Goal: Information Seeking & Learning: Check status

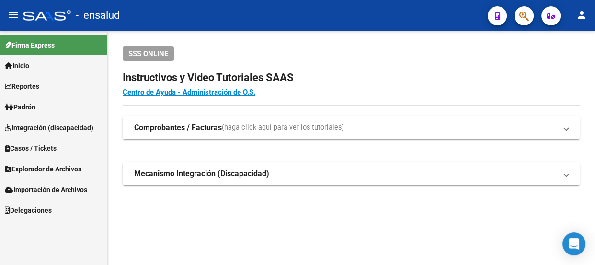
scroll to position [57, 0]
click at [39, 86] on span "Reportes" at bounding box center [22, 86] width 35 height 11
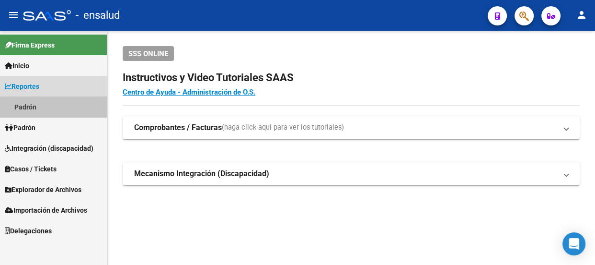
click at [35, 104] on link "Padrón" at bounding box center [53, 106] width 107 height 21
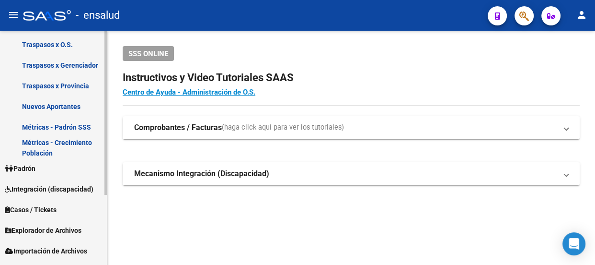
scroll to position [100, 0]
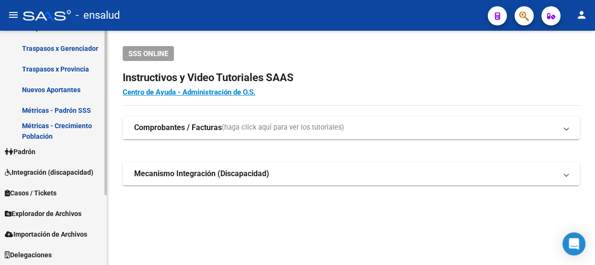
click at [59, 147] on link "Padrón" at bounding box center [53, 151] width 107 height 21
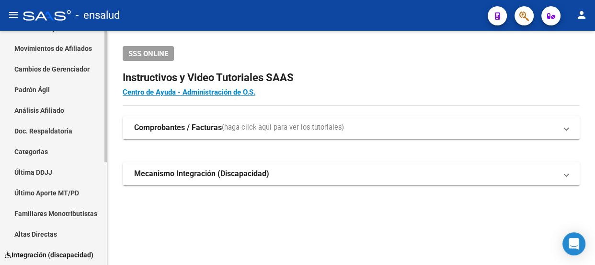
click at [48, 91] on link "Padrón Ágil" at bounding box center [53, 89] width 107 height 21
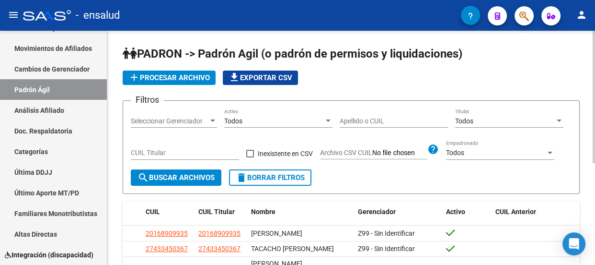
click at [152, 147] on div "CUIL Titular" at bounding box center [185, 149] width 108 height 19
click at [533, 120] on div "Todos" at bounding box center [505, 121] width 100 height 8
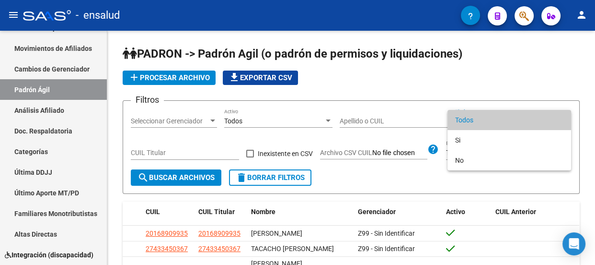
click at [204, 149] on div at bounding box center [297, 132] width 595 height 265
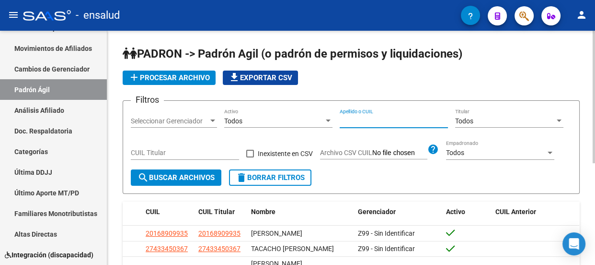
click at [389, 117] on input "Apellido o CUIL" at bounding box center [394, 121] width 108 height 8
type input "27575481502"
type textarea "2"
drag, startPoint x: 397, startPoint y: 121, endPoint x: 335, endPoint y: 115, distance: 61.7
click at [323, 119] on div "Filtros Seleccionar Gerenciador Seleccionar Gerenciador Todos Activo 2757548150…" at bounding box center [351, 138] width 441 height 61
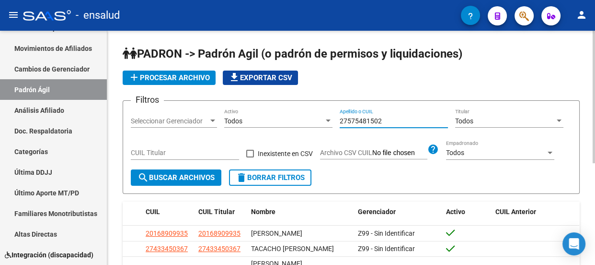
type input "27575481502"
click at [198, 175] on span "search Buscar Archivos" at bounding box center [176, 177] width 77 height 9
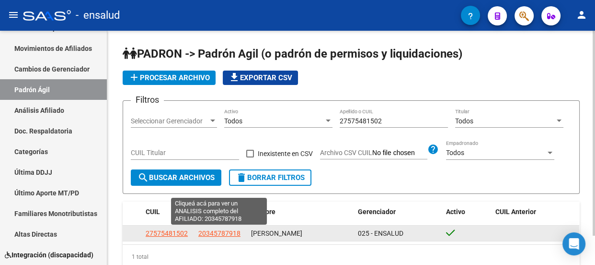
click at [216, 231] on span "20345787918" at bounding box center [219, 233] width 42 height 8
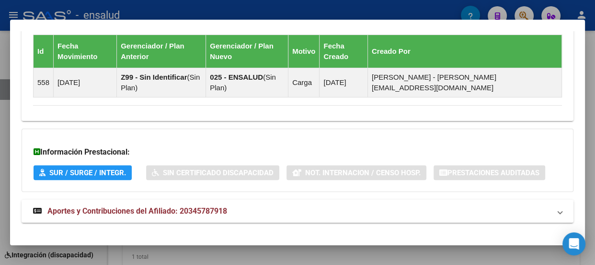
scroll to position [728, 0]
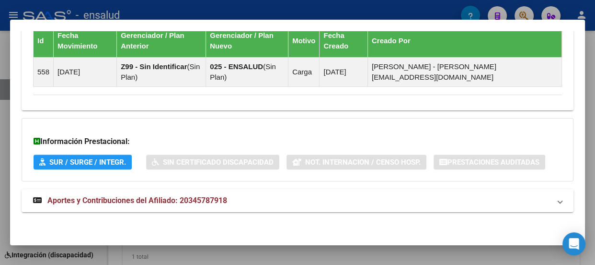
click at [104, 161] on span "SUR / SURGE / INTEGR." at bounding box center [87, 162] width 77 height 9
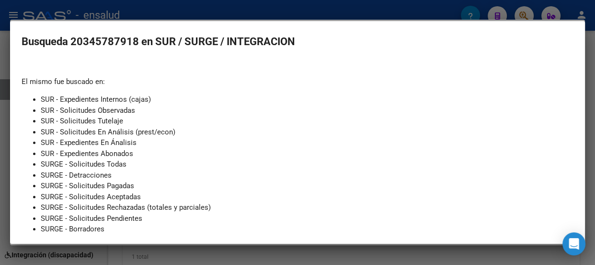
scroll to position [0, 0]
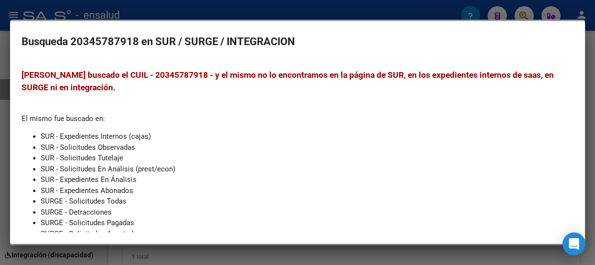
click at [370, 10] on div at bounding box center [297, 132] width 595 height 265
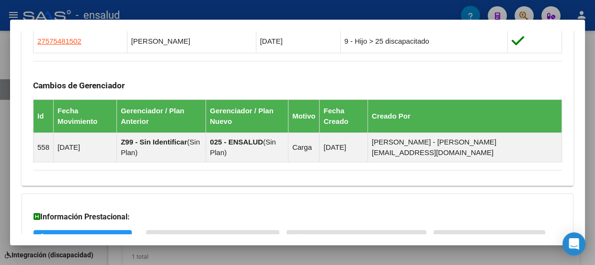
scroll to position [554, 0]
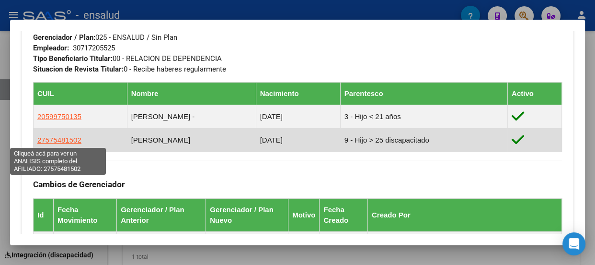
click at [55, 139] on span "27575481502" at bounding box center [59, 140] width 44 height 8
type textarea "27575481502"
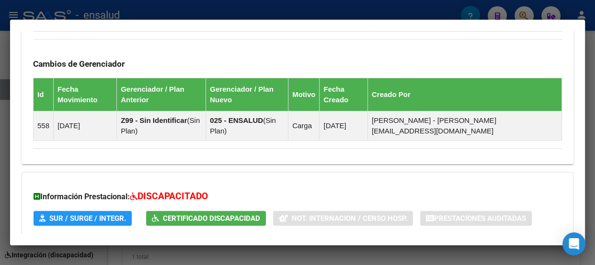
scroll to position [740, 0]
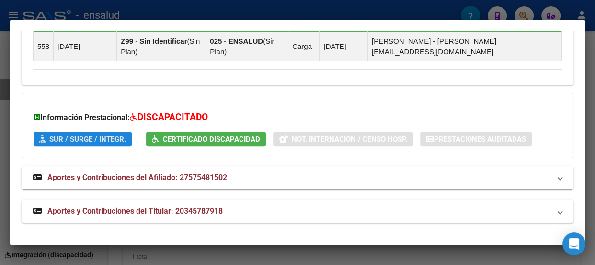
click at [86, 143] on span "SUR / SURGE / INTEGR." at bounding box center [87, 139] width 77 height 9
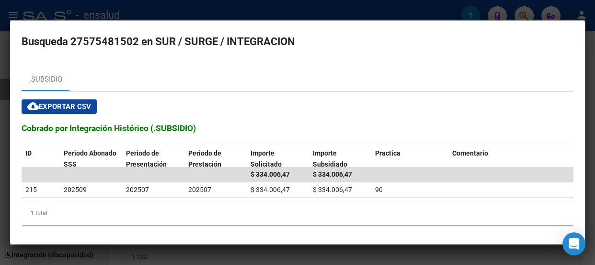
click at [24, 12] on div at bounding box center [297, 132] width 595 height 265
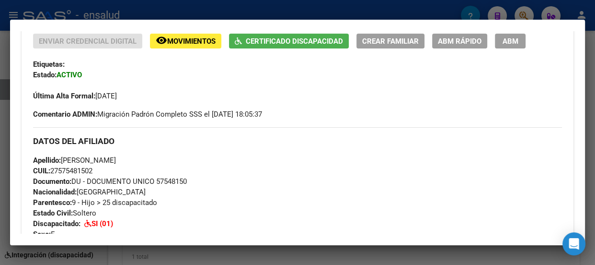
scroll to position [187, 0]
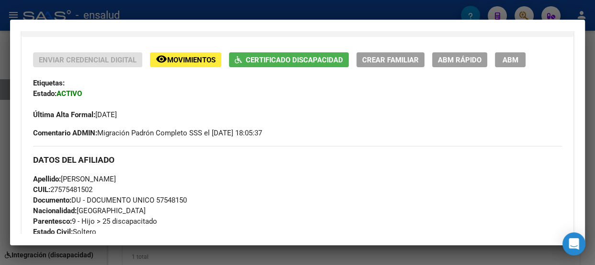
click at [266, 64] on span "Certificado Discapacidad" at bounding box center [294, 60] width 97 height 9
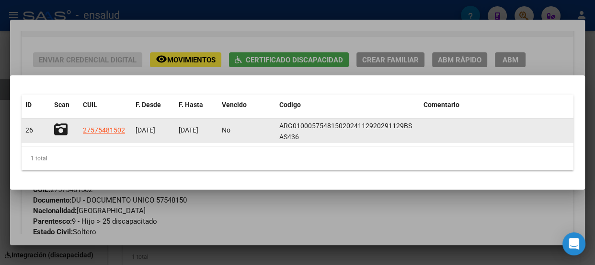
click at [64, 126] on icon at bounding box center [60, 129] width 13 height 13
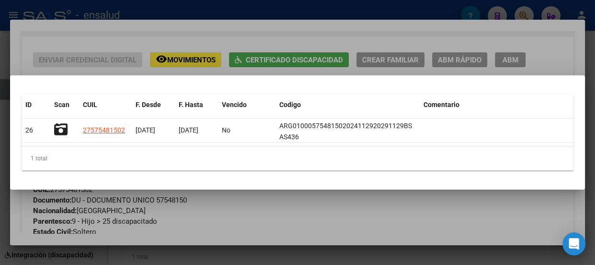
click at [345, 45] on div at bounding box center [297, 132] width 595 height 265
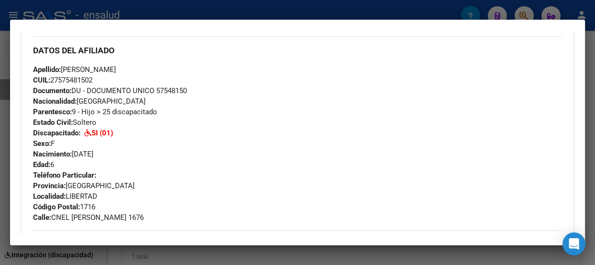
scroll to position [275, 0]
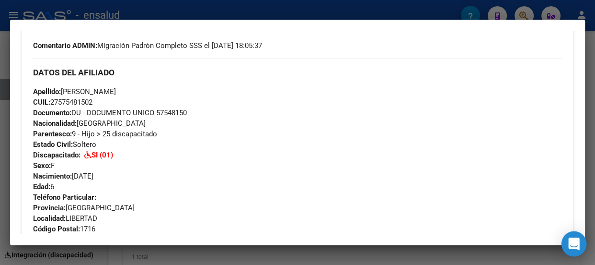
click at [578, 244] on icon "Open Intercom Messenger" at bounding box center [573, 243] width 11 height 12
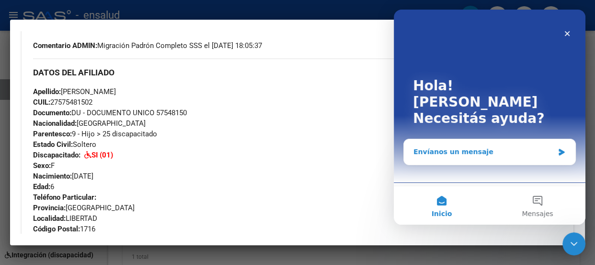
scroll to position [0, 0]
click at [520, 147] on div "Envíanos un mensaje" at bounding box center [484, 152] width 140 height 10
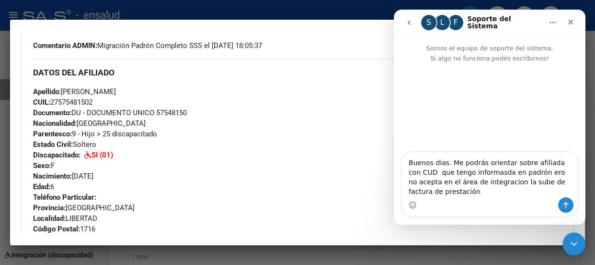
type textarea "Buenos dias. Me podrás orientar sobre afiliada con CUD que tengo informada en p…"
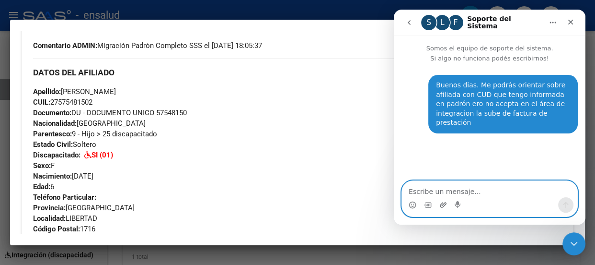
click at [443, 202] on icon "Adjuntar un archivo" at bounding box center [443, 205] width 8 height 8
click at [454, 191] on textarea "Escribe un mensaje..." at bounding box center [489, 189] width 175 height 16
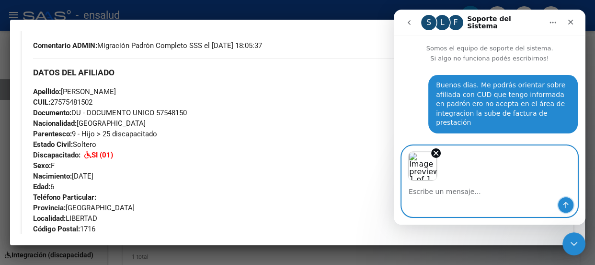
click at [567, 202] on icon "Enviar un mensaje…" at bounding box center [566, 205] width 8 height 8
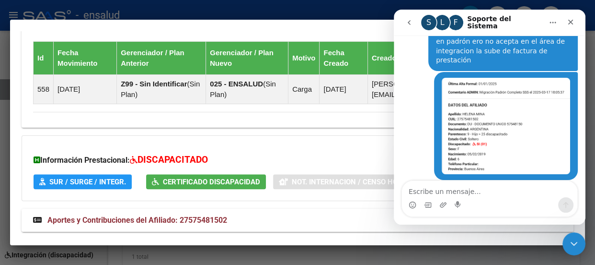
scroll to position [710, 0]
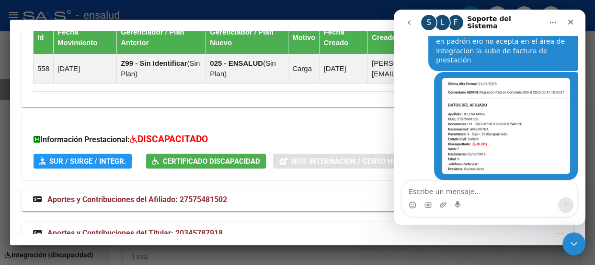
click at [102, 165] on span "SUR / SURGE / INTEGR." at bounding box center [87, 161] width 77 height 9
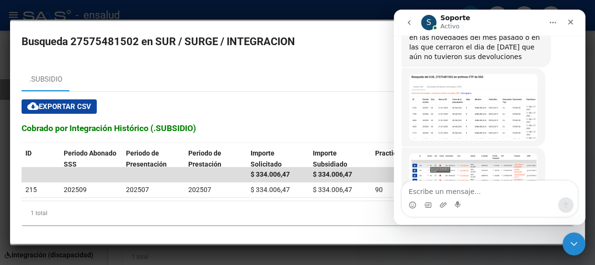
scroll to position [370, 0]
click at [467, 152] on img "Soporte dice…" at bounding box center [473, 168] width 128 height 32
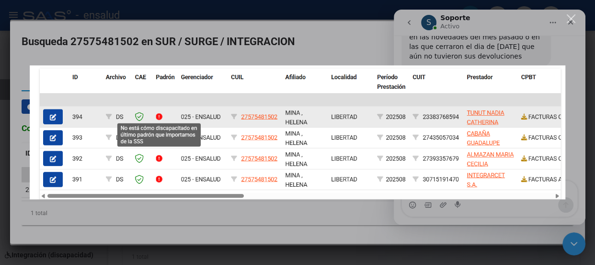
scroll to position [0, 0]
click at [335, 25] on div "Intercom Messenger" at bounding box center [297, 132] width 595 height 265
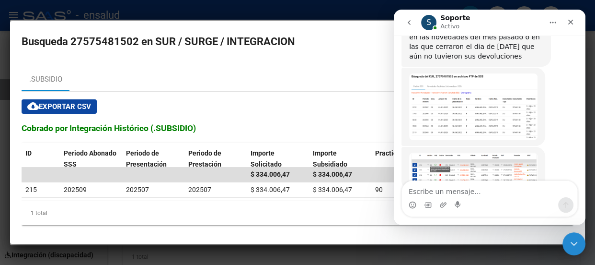
click at [437, 191] on textarea "Escribe un mensaje..." at bounding box center [489, 189] width 175 height 16
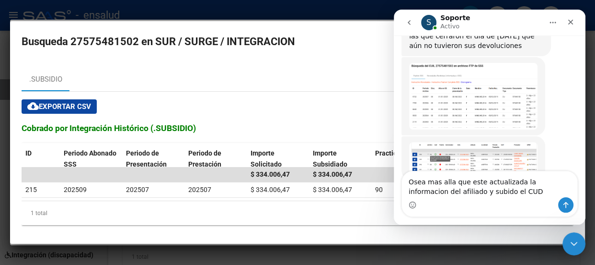
scroll to position [250, 0]
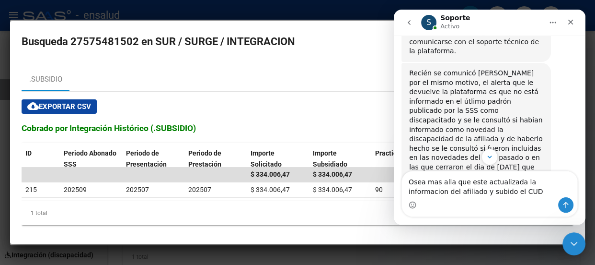
type textarea "Osea mas alla que este actualizada la informacion del afiliado y subido el CUD"
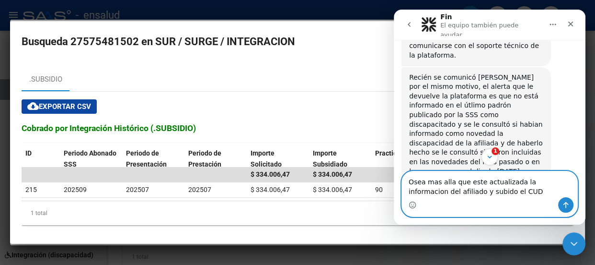
drag, startPoint x: 456, startPoint y: 191, endPoint x: 404, endPoint y: 179, distance: 54.2
click at [404, 179] on textarea "Osea mas alla que este actualizada la informacion del afiliado y subido el CUD" at bounding box center [489, 184] width 175 height 26
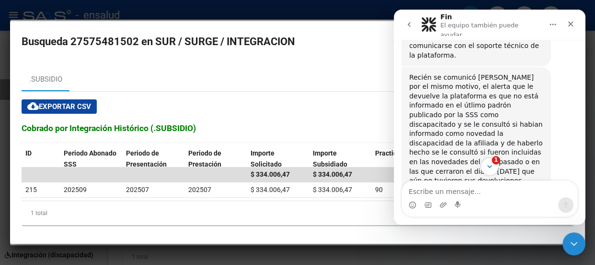
click at [490, 164] on icon "Scroll to bottom" at bounding box center [490, 166] width 9 height 9
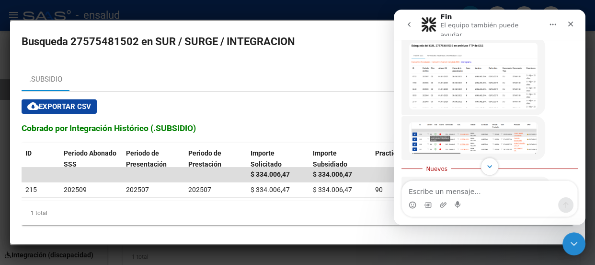
scroll to position [409, 0]
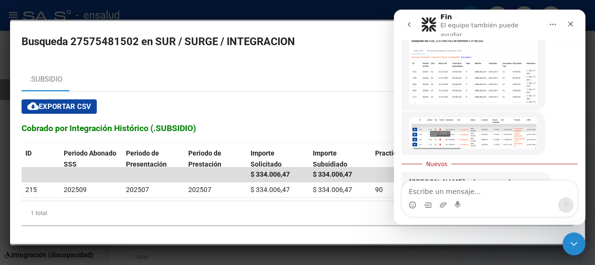
drag, startPoint x: 139, startPoint y: 39, endPoint x: 72, endPoint y: 35, distance: 67.2
click at [72, 35] on h2 "Busqueda 27575481502 en SUR / SURGE / INTEGRACION" at bounding box center [298, 42] width 552 height 18
copy h2 "27575481502"
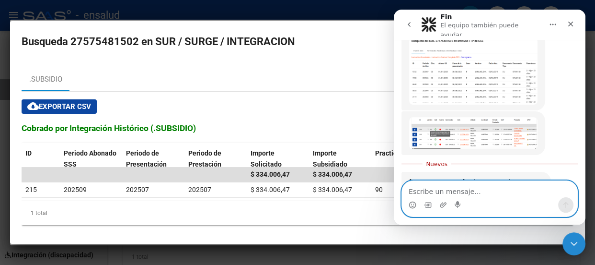
click at [478, 185] on textarea "Escribe un mensaje..." at bounding box center [489, 189] width 175 height 16
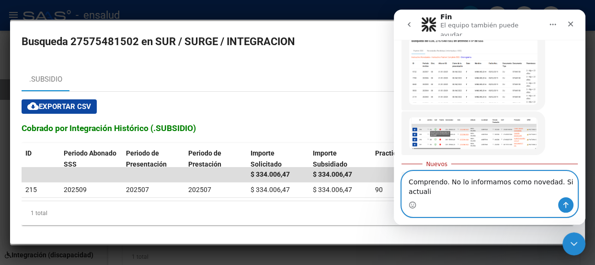
scroll to position [418, 0]
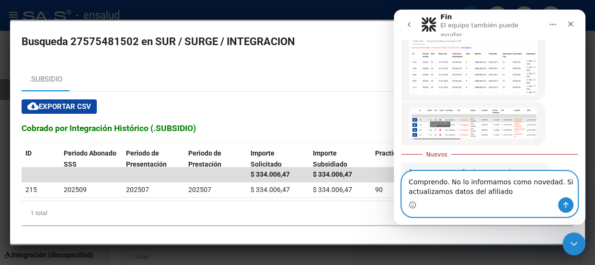
type textarea "Comprendo. No lo informamos como novedad. Si actualizamos datos del afiliado."
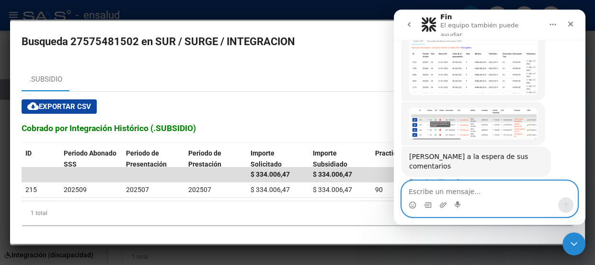
scroll to position [431, 0]
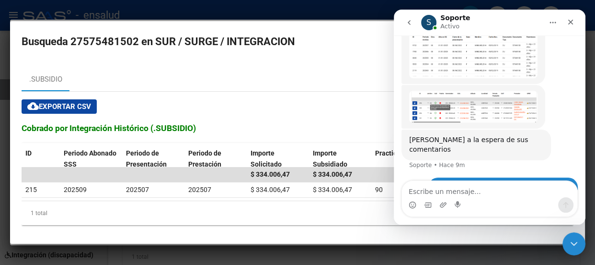
click at [218, 8] on div at bounding box center [297, 132] width 595 height 265
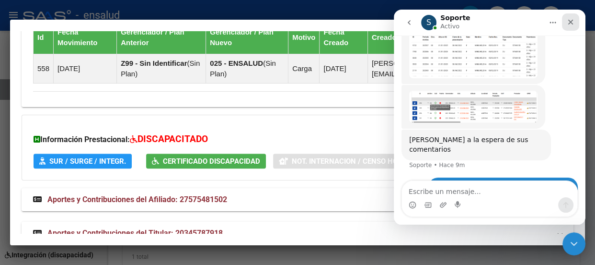
click at [573, 19] on icon "Cerrar" at bounding box center [571, 22] width 8 height 8
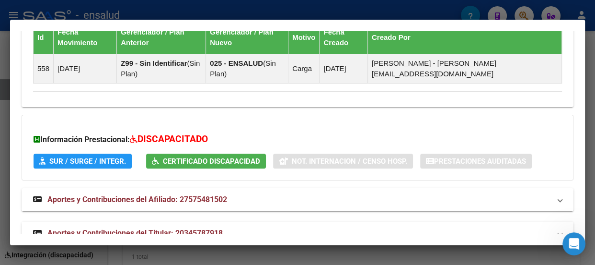
click at [56, 10] on div at bounding box center [297, 132] width 595 height 265
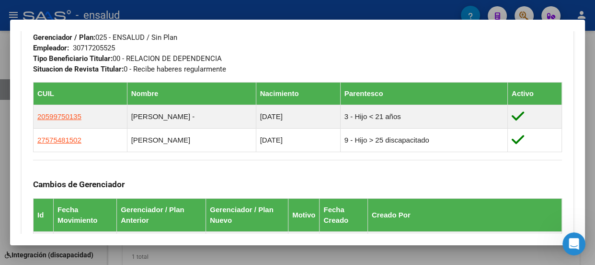
click at [416, 10] on div at bounding box center [297, 132] width 595 height 265
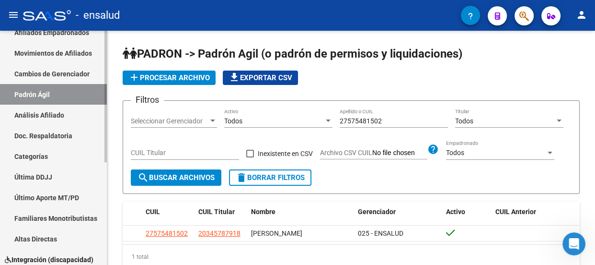
scroll to position [51, 0]
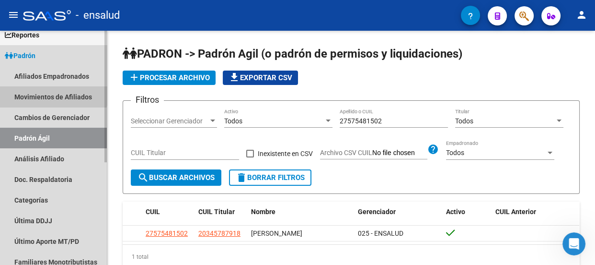
click at [49, 94] on link "Movimientos de Afiliados" at bounding box center [53, 96] width 107 height 21
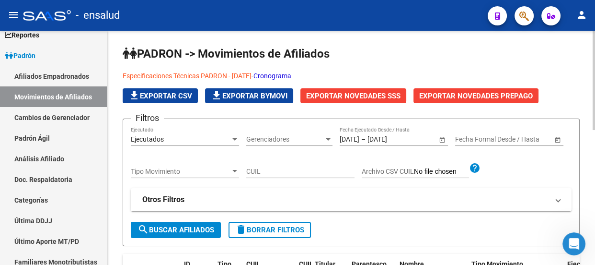
click at [265, 167] on input "CUIL" at bounding box center [300, 171] width 108 height 8
paste input "57548150"
click at [188, 225] on span "search Buscar Afiliados" at bounding box center [176, 229] width 77 height 9
click at [246, 170] on input "57548150" at bounding box center [300, 171] width 108 height 8
click at [317, 168] on input "2757548150" at bounding box center [300, 171] width 108 height 8
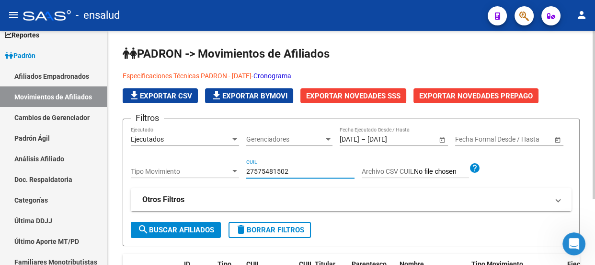
type input "27575481502"
click at [160, 230] on span "search Buscar Afiliados" at bounding box center [176, 229] width 77 height 9
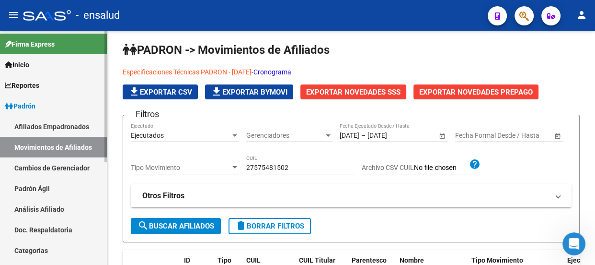
scroll to position [0, 0]
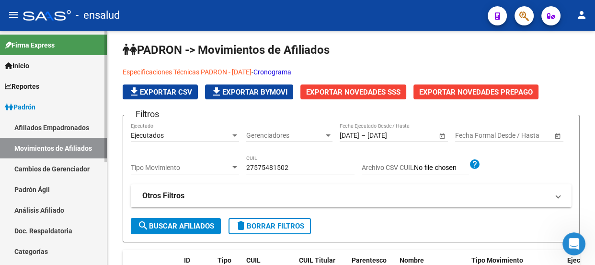
click at [28, 105] on span "Padrón" at bounding box center [20, 107] width 31 height 11
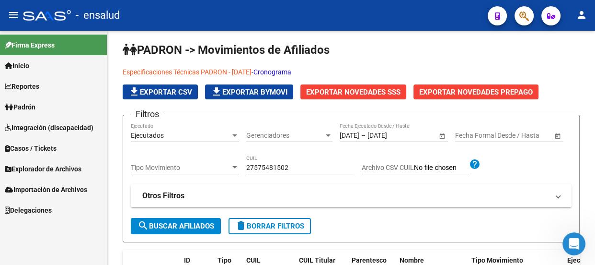
click at [28, 105] on span "Padrón" at bounding box center [20, 107] width 31 height 11
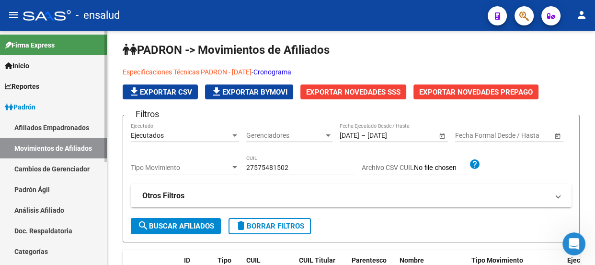
click at [32, 191] on link "Padrón Ágil" at bounding box center [53, 189] width 107 height 21
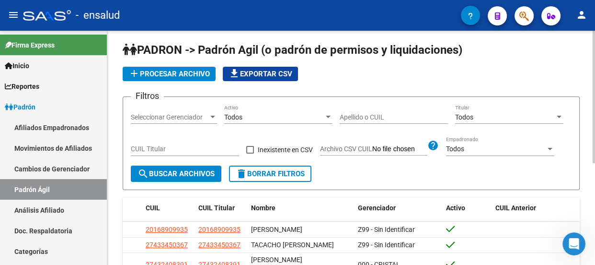
click at [364, 118] on input "Apellido o CUIL" at bounding box center [394, 117] width 108 height 8
paste input "57548150"
click at [338, 116] on app-bool-drop-down "Todos Activo" at bounding box center [282, 117] width 116 height 8
click at [340, 114] on input "57548150" at bounding box center [394, 117] width 108 height 8
click at [383, 110] on div "2757548150 Apellido o CUIL" at bounding box center [394, 113] width 108 height 19
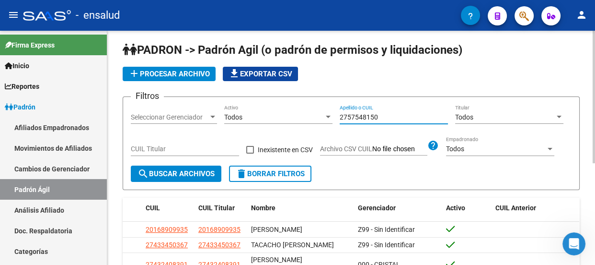
click at [379, 115] on input "2757548150" at bounding box center [394, 117] width 108 height 8
type input "27575481502"
click at [173, 172] on span "search Buscar Archivos" at bounding box center [176, 173] width 77 height 9
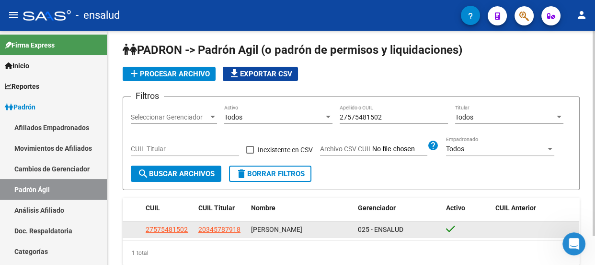
drag, startPoint x: 187, startPoint y: 231, endPoint x: 143, endPoint y: 231, distance: 44.1
click at [143, 231] on datatable-body-cell "27575481502" at bounding box center [168, 228] width 53 height 15
copy span "27575481502"
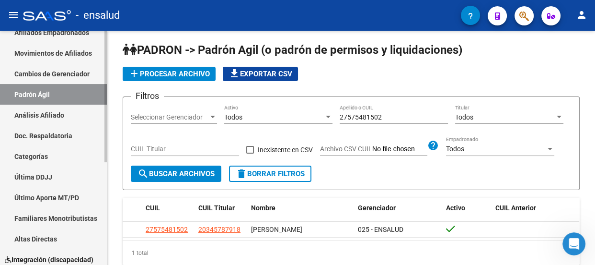
scroll to position [51, 0]
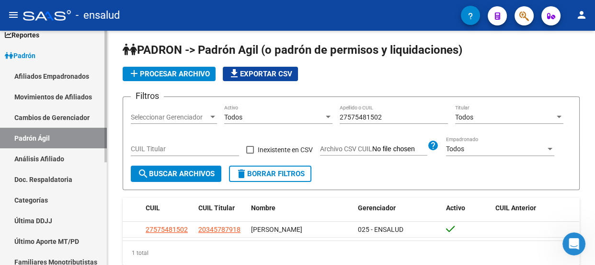
click at [39, 155] on link "Análisis Afiliado" at bounding box center [53, 158] width 107 height 21
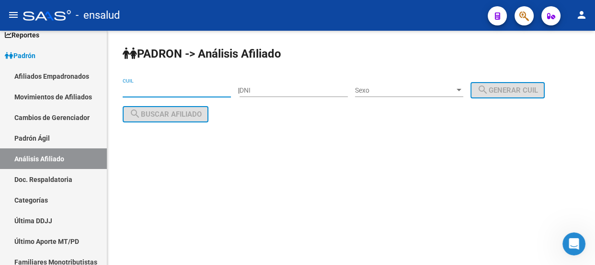
click at [189, 88] on input "CUIL" at bounding box center [177, 90] width 108 height 8
paste input "27-57548150-2"
type input "27-57548150-2"
click at [153, 110] on span "search Buscar afiliado" at bounding box center [165, 114] width 72 height 9
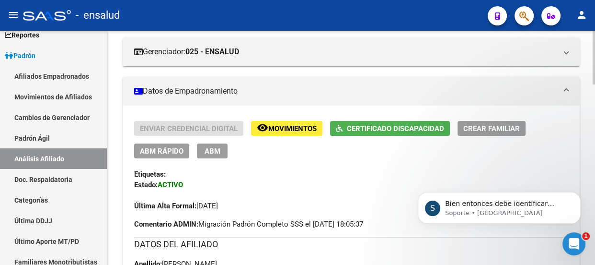
scroll to position [534, 0]
click at [516, 202] on p "Bien entonces debe identificar modificación para que sea incluidas en las próxi…" at bounding box center [507, 204] width 124 height 10
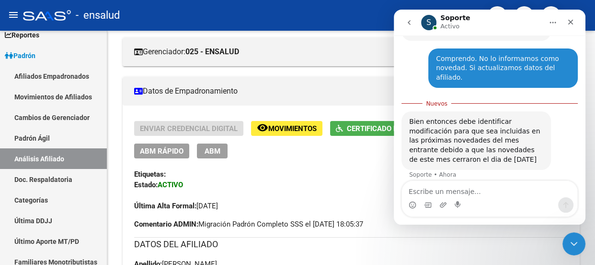
scroll to position [513, 0]
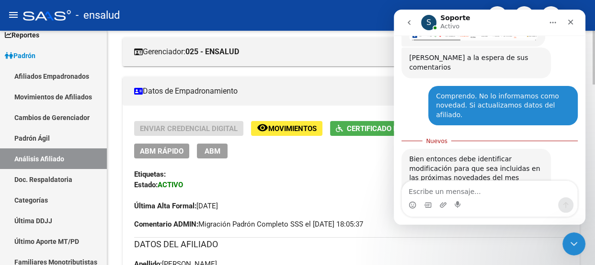
click at [351, 167] on div "Enviar Credencial Digital remove_red_eye Movimientos Certificado Discapacidad C…" at bounding box center [351, 166] width 434 height 90
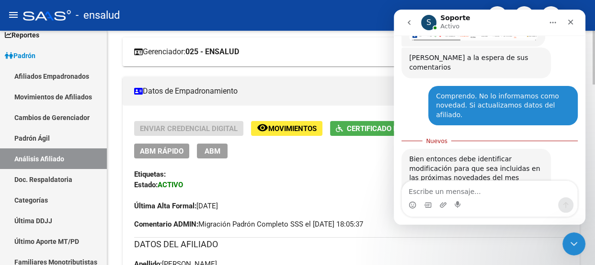
drag, startPoint x: 357, startPoint y: 45, endPoint x: 367, endPoint y: 45, distance: 9.6
click at [358, 46] on mat-panel-title "Gerenciador: 025 - ENSALUD" at bounding box center [345, 51] width 423 height 11
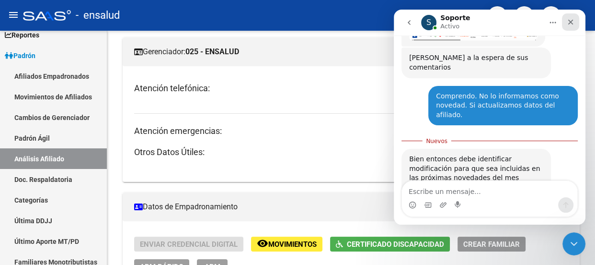
click at [578, 19] on div "Cerrar" at bounding box center [570, 21] width 17 height 17
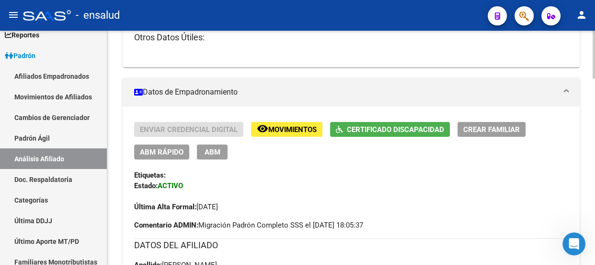
scroll to position [305, 0]
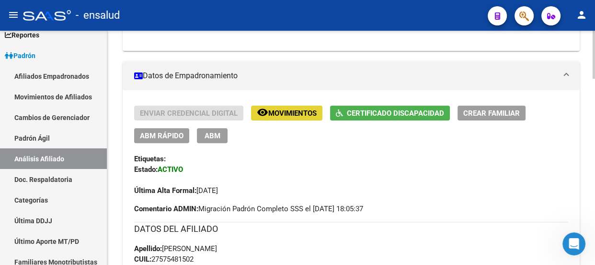
click at [291, 109] on span "Movimientos" at bounding box center [292, 113] width 48 height 9
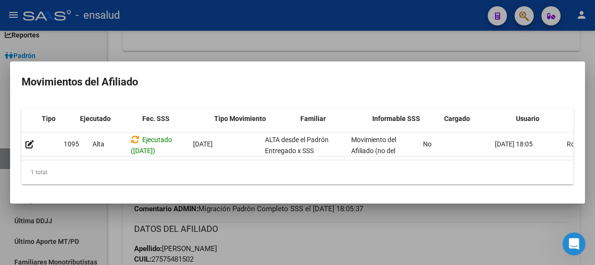
scroll to position [0, 61]
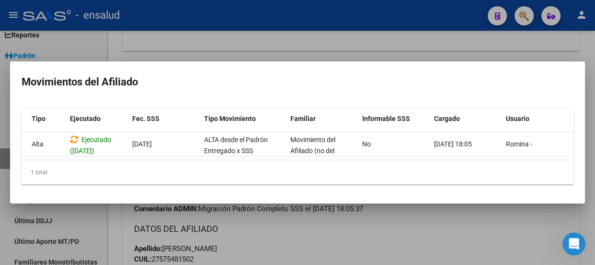
drag, startPoint x: 374, startPoint y: 34, endPoint x: 483, endPoint y: 24, distance: 109.3
click at [375, 34] on div at bounding box center [297, 132] width 595 height 265
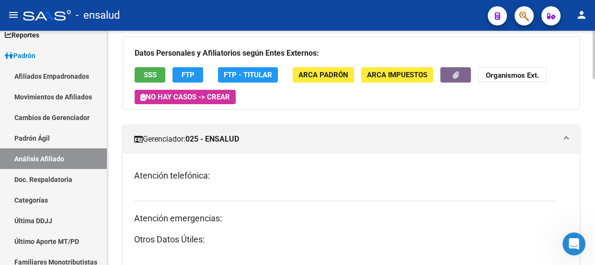
scroll to position [261, 0]
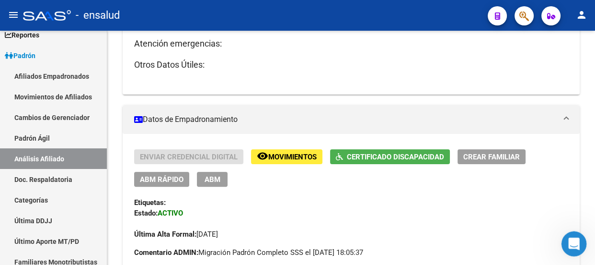
click at [567, 235] on div "Abrir Intercom Messenger" at bounding box center [573, 242] width 32 height 32
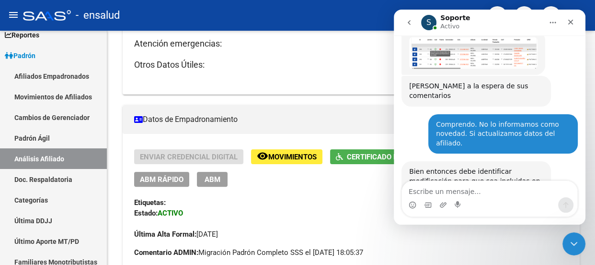
scroll to position [497, 0]
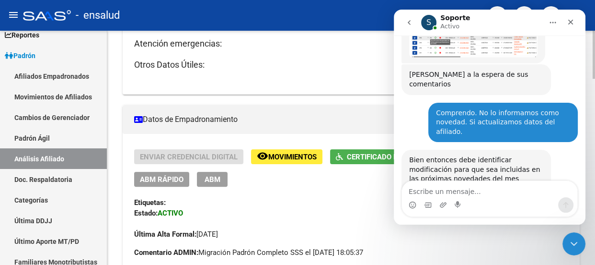
click at [313, 105] on mat-expansion-panel-header "Datos de Empadronamiento" at bounding box center [351, 119] width 457 height 29
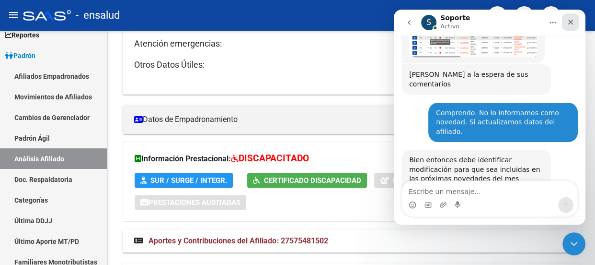
drag, startPoint x: 570, startPoint y: 23, endPoint x: 953, endPoint y: 37, distance: 383.2
click at [570, 23] on icon "Cerrar" at bounding box center [571, 22] width 8 height 8
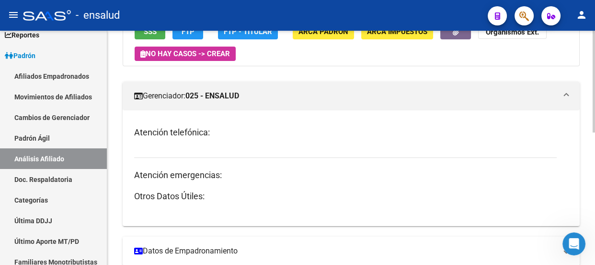
scroll to position [0, 0]
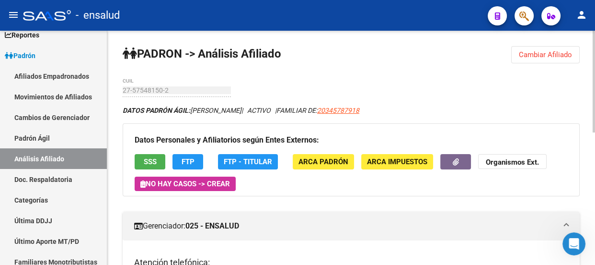
click at [151, 161] on span "SSS" at bounding box center [150, 162] width 13 height 9
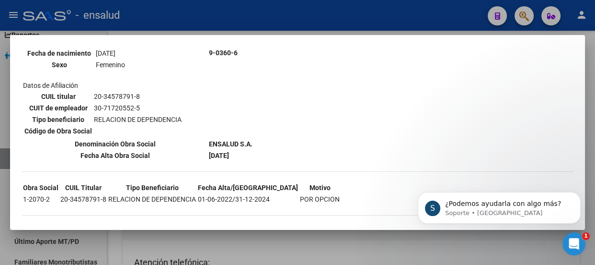
scroll to position [519, 0]
click at [507, 214] on p "Soporte • [GEOGRAPHIC_DATA]" at bounding box center [507, 212] width 124 height 9
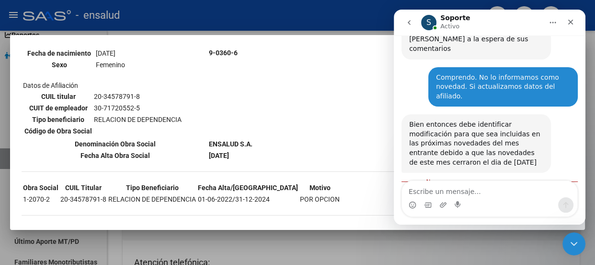
scroll to position [535, 0]
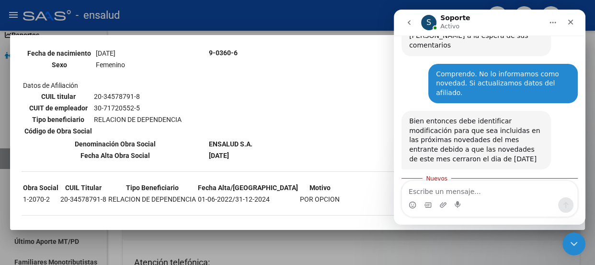
click at [442, 192] on textarea "Escribe un mensaje..." at bounding box center [489, 189] width 175 height 16
type textarea "No esta bien así . Gracias."
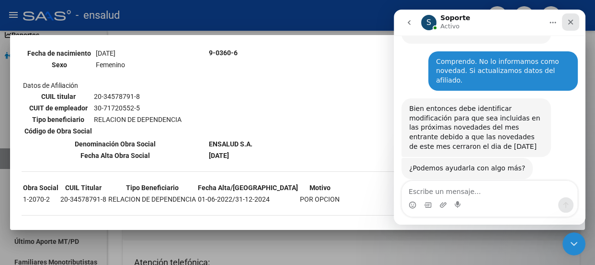
click at [568, 19] on icon "Cerrar" at bounding box center [571, 22] width 8 height 8
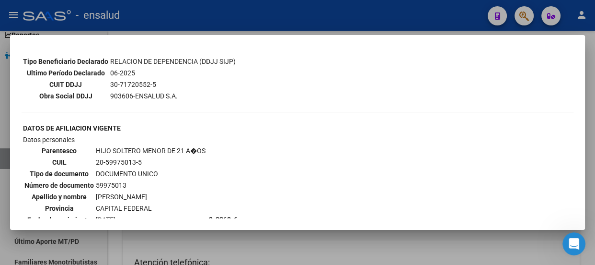
scroll to position [0, 0]
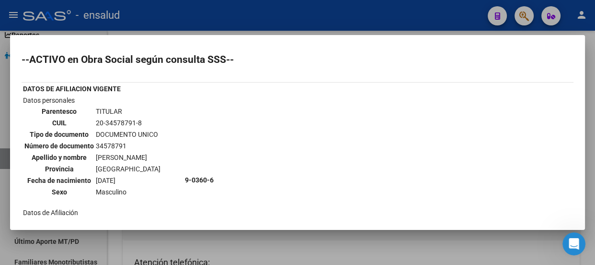
click at [286, 14] on div at bounding box center [297, 132] width 595 height 265
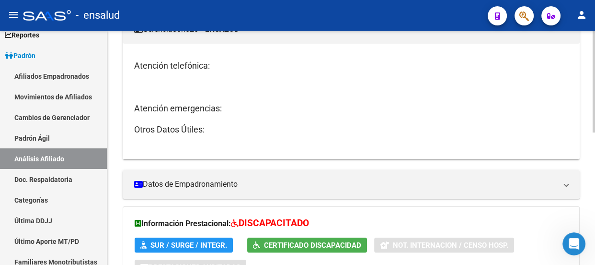
scroll to position [218, 0]
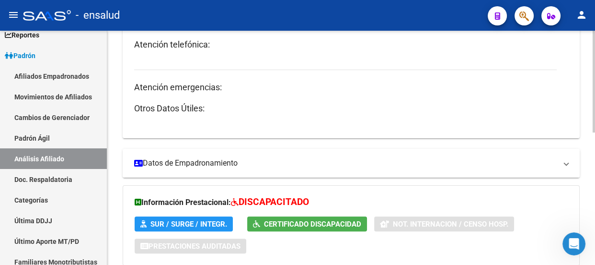
click at [218, 163] on mat-panel-title "Datos de Empadronamiento" at bounding box center [345, 163] width 423 height 11
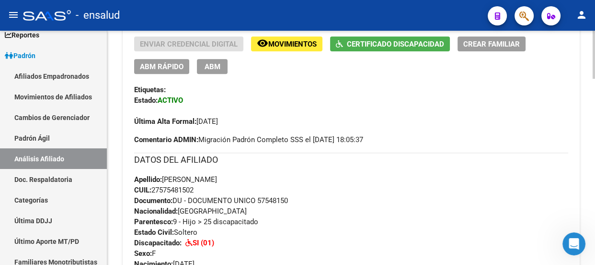
scroll to position [392, 0]
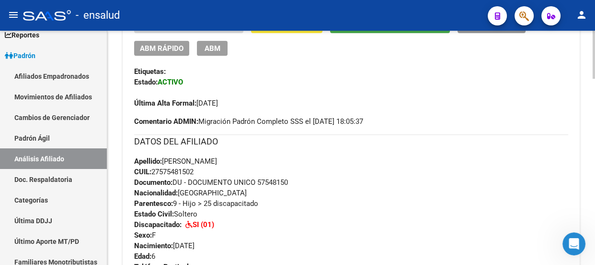
click at [218, 45] on span "ABM" at bounding box center [213, 48] width 16 height 9
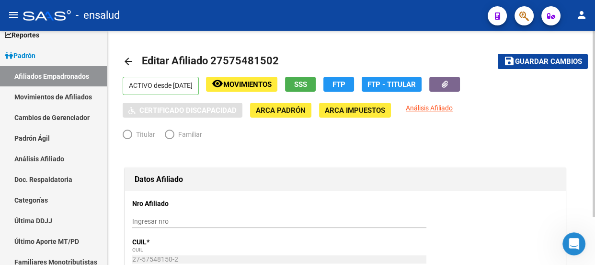
radio input "true"
type input "30-71720552-5"
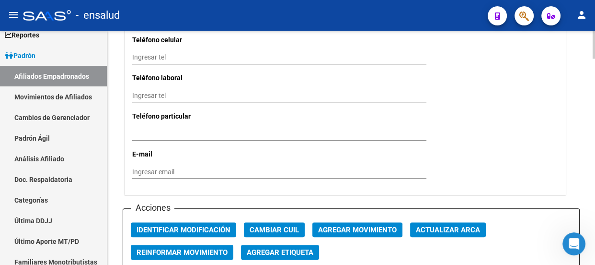
scroll to position [1045, 0]
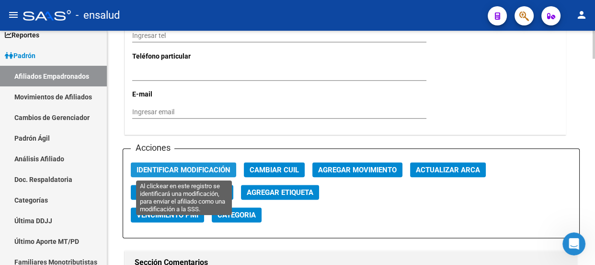
click at [178, 171] on span "Identificar Modificación" at bounding box center [184, 169] width 94 height 9
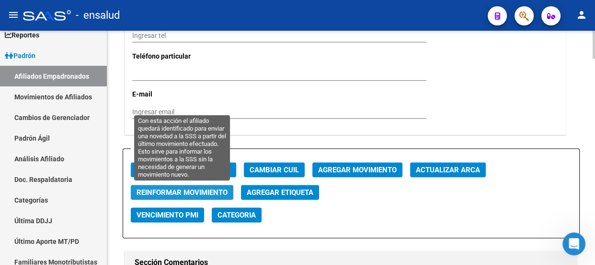
click at [185, 192] on span "Reinformar Movimiento" at bounding box center [182, 192] width 91 height 9
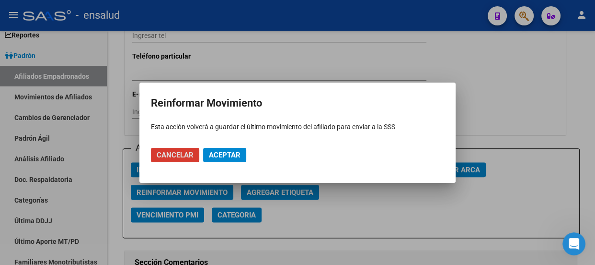
scroll to position [585, 0]
click at [213, 158] on span "Aceptar" at bounding box center [225, 154] width 32 height 9
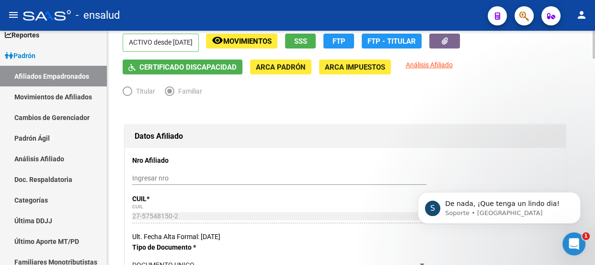
scroll to position [0, 0]
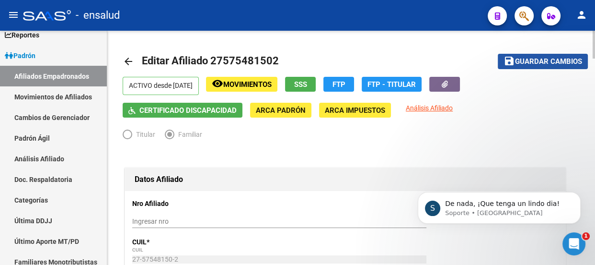
click at [546, 62] on span "Guardar cambios" at bounding box center [548, 62] width 67 height 9
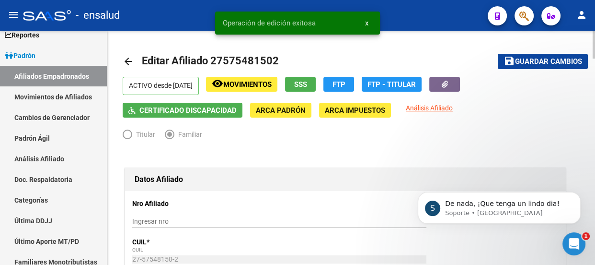
click at [257, 85] on span "Movimientos" at bounding box center [247, 84] width 48 height 9
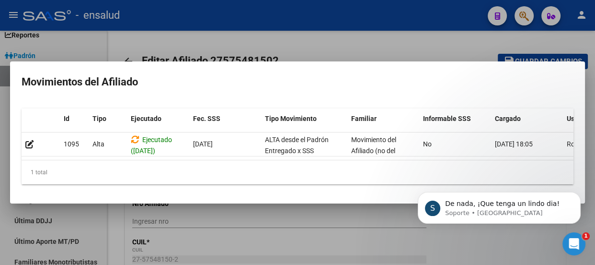
click at [411, 45] on div at bounding box center [297, 132] width 595 height 265
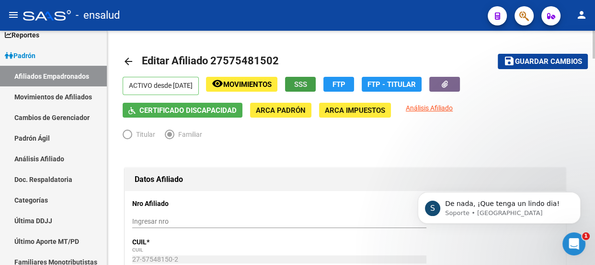
click at [307, 80] on span "SSS" at bounding box center [300, 84] width 13 height 9
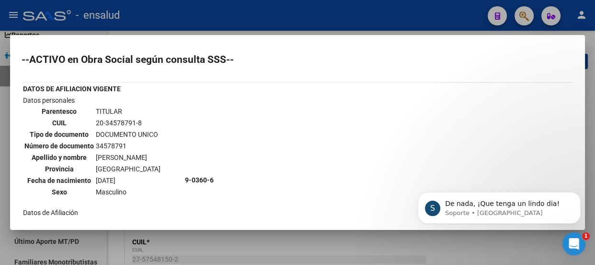
click at [378, 23] on div at bounding box center [297, 132] width 595 height 265
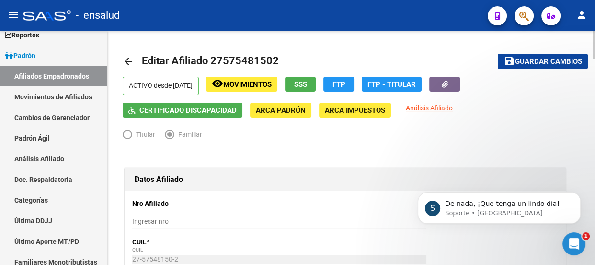
click at [261, 84] on span "Movimientos" at bounding box center [247, 84] width 48 height 9
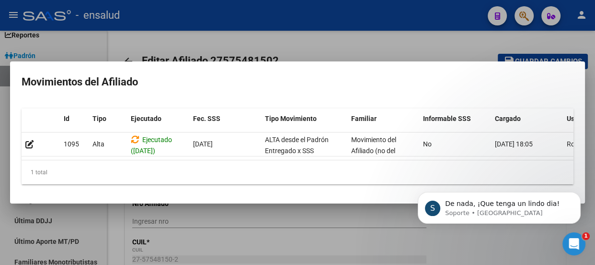
click at [419, 38] on div at bounding box center [297, 132] width 595 height 265
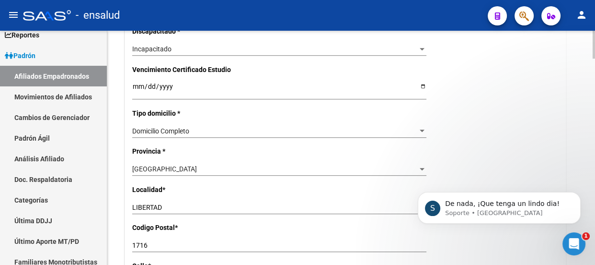
scroll to position [653, 0]
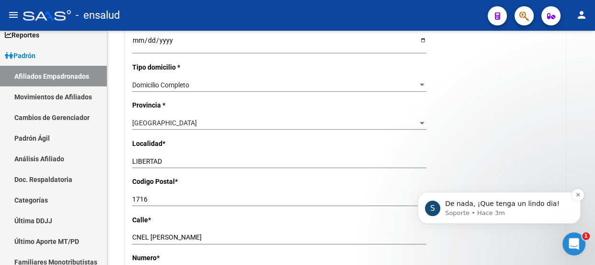
click at [490, 207] on p "De nada, ¡Que tenga un lindo dia!" at bounding box center [507, 204] width 124 height 10
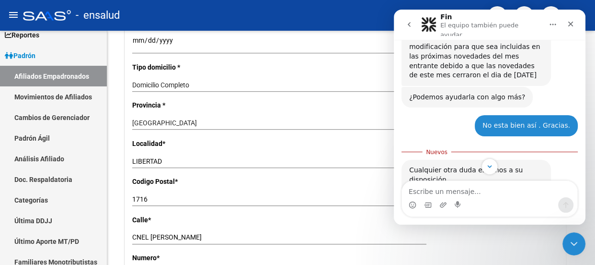
scroll to position [623, 0]
click at [569, 22] on icon "Cerrar" at bounding box center [571, 24] width 8 height 8
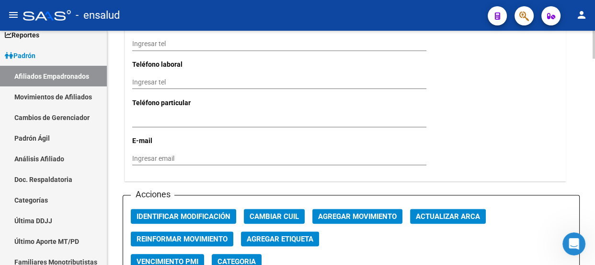
scroll to position [1045, 0]
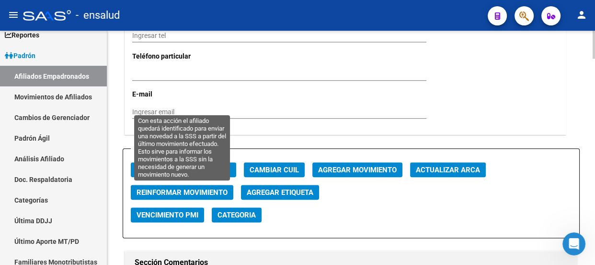
click at [193, 191] on span "Reinformar Movimiento" at bounding box center [182, 192] width 91 height 9
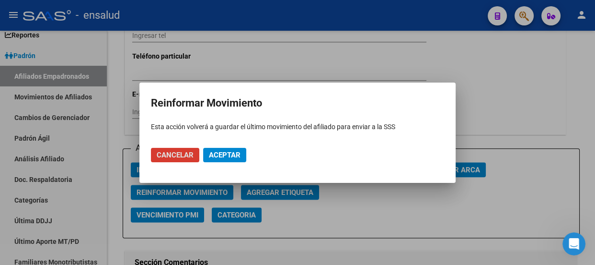
click at [227, 156] on span "Aceptar" at bounding box center [225, 154] width 32 height 9
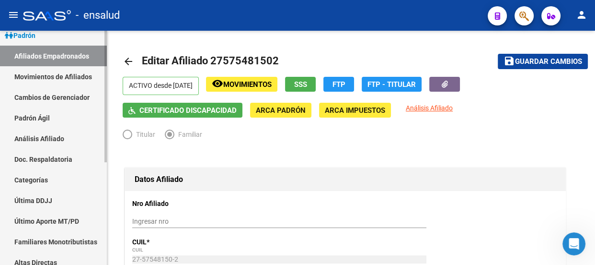
scroll to position [51, 0]
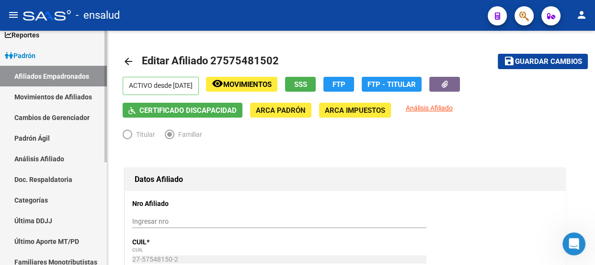
click at [41, 96] on link "Movimientos de Afiliados" at bounding box center [53, 96] width 107 height 21
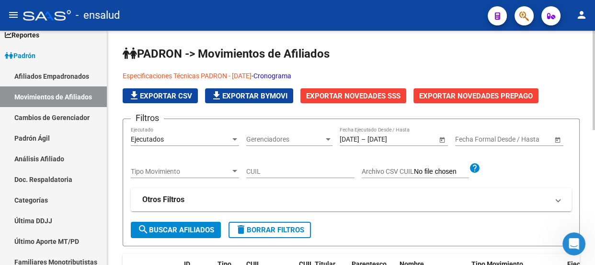
click at [286, 169] on input "CUIL" at bounding box center [300, 171] width 108 height 8
paste input "27575481502"
type input "27575481502"
click at [174, 231] on span "search Buscar Afiliados" at bounding box center [176, 229] width 77 height 9
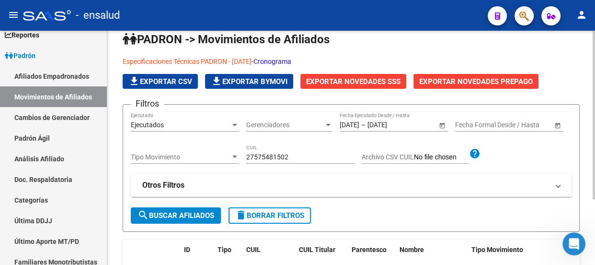
scroll to position [4, 0]
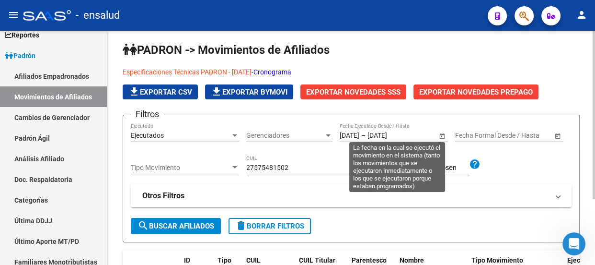
click at [441, 135] on span "Open calendar" at bounding box center [442, 135] width 23 height 23
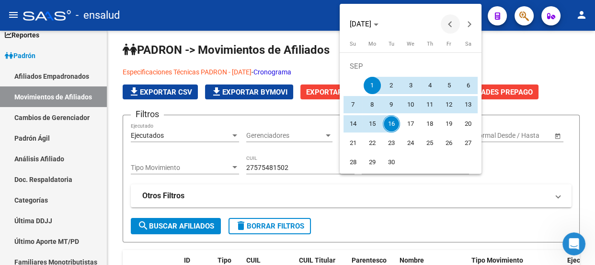
click at [451, 25] on button "Previous month" at bounding box center [450, 23] width 19 height 19
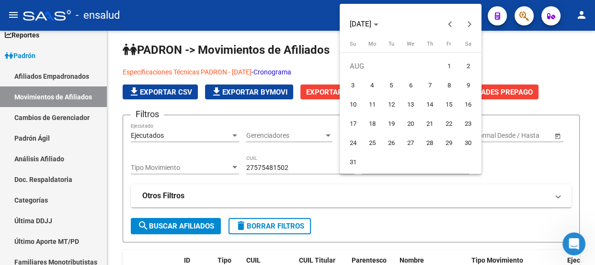
drag, startPoint x: 454, startPoint y: 67, endPoint x: 461, endPoint y: 85, distance: 19.6
click at [464, 89] on tbody "[DATE] 2 3 4 5 6 7 8 9 10 11 12 13 14 15 16 17 18 19 20 21 22 23 24 25 26 27 28…" at bounding box center [411, 114] width 134 height 115
click at [446, 64] on span "1" at bounding box center [448, 66] width 17 height 17
type input "[DATE]"
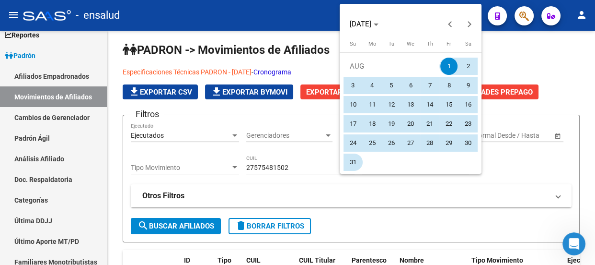
drag, startPoint x: 451, startPoint y: 67, endPoint x: 350, endPoint y: 159, distance: 136.7
click at [350, 159] on tbody "[DATE] 2 3 4 5 6 7 8 9 10 11 12 13 14 15 16 17 18 19 20 21 22 23 24 25 26 27 28…" at bounding box center [411, 114] width 134 height 115
click at [350, 158] on span "31" at bounding box center [353, 161] width 17 height 17
type input "[DATE]"
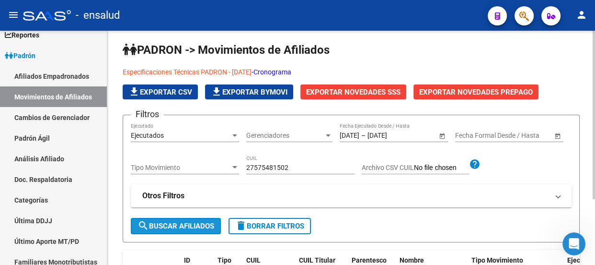
click at [184, 221] on span "search Buscar Afiliados" at bounding box center [176, 225] width 77 height 9
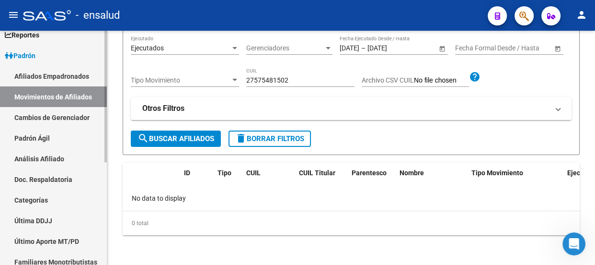
scroll to position [95, 0]
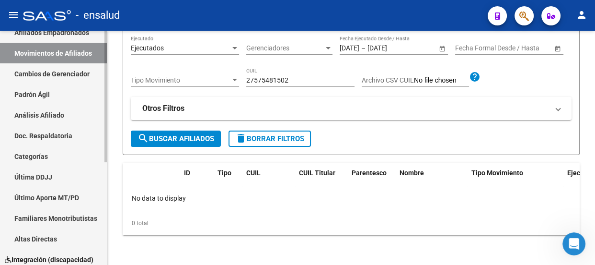
click at [52, 154] on link "Categorías" at bounding box center [53, 156] width 107 height 21
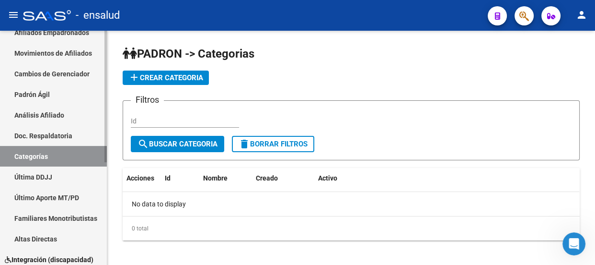
scroll to position [139, 0]
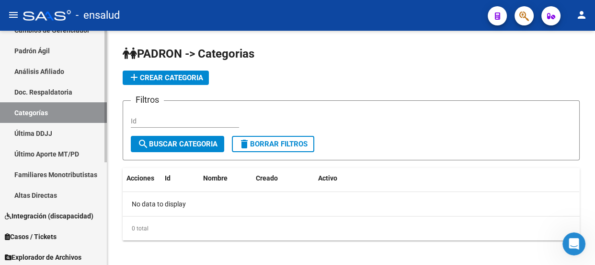
click at [51, 154] on link "Último Aporte MT/PD" at bounding box center [53, 153] width 107 height 21
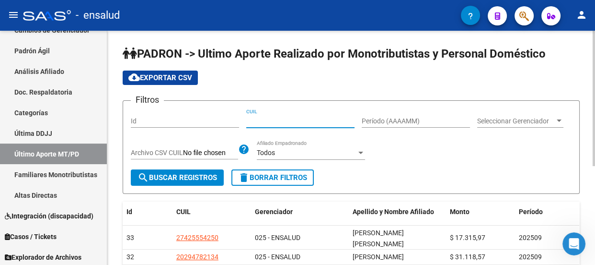
click at [273, 120] on input "CUIL" at bounding box center [300, 121] width 108 height 8
paste input "27-57548150-2"
type input "27-57548150-2"
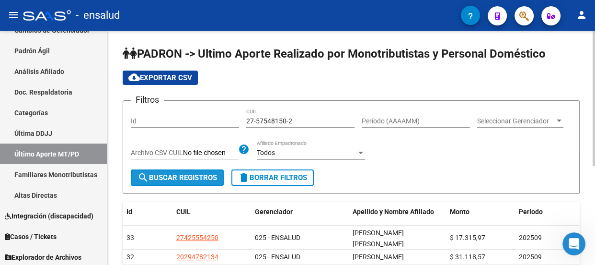
click at [208, 174] on span "search Buscar Registros" at bounding box center [178, 177] width 80 height 9
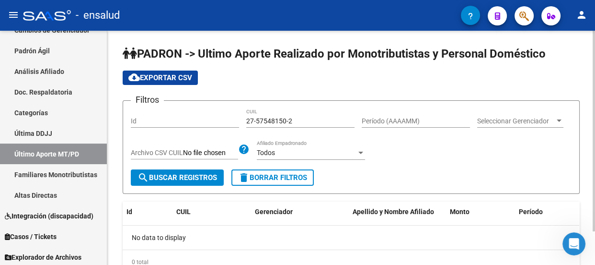
click at [522, 121] on span "Seleccionar Gerenciador" at bounding box center [516, 121] width 78 height 8
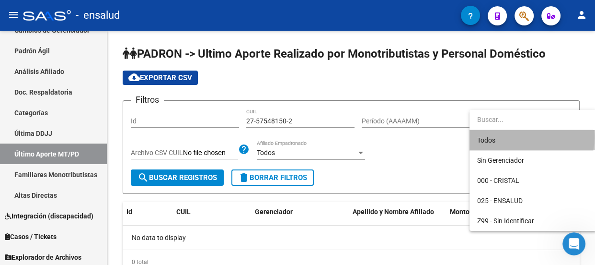
click at [520, 137] on span "Todos" at bounding box center [533, 140] width 112 height 20
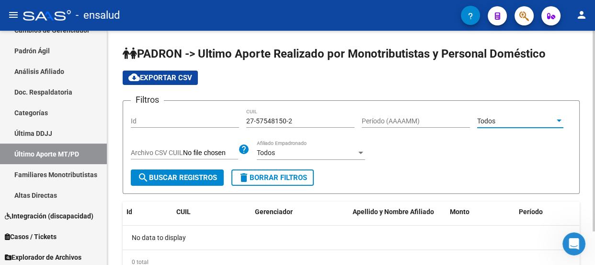
click at [312, 149] on div "Todos" at bounding box center [307, 153] width 100 height 8
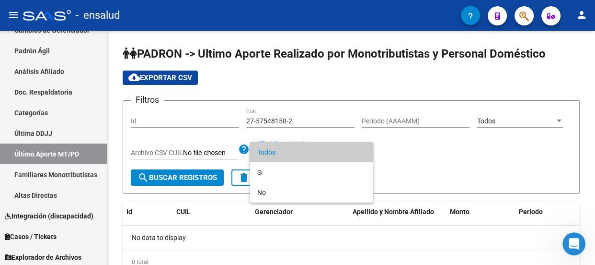
click at [312, 148] on span "Todos" at bounding box center [311, 152] width 108 height 20
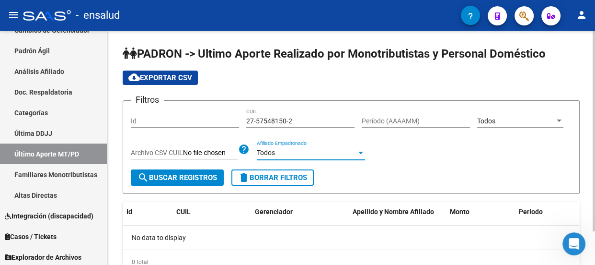
click at [144, 177] on mat-icon "search" at bounding box center [144, 178] width 12 height 12
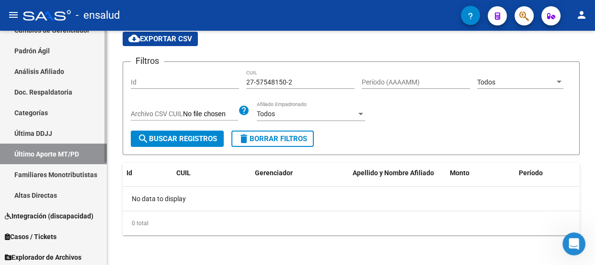
scroll to position [182, 0]
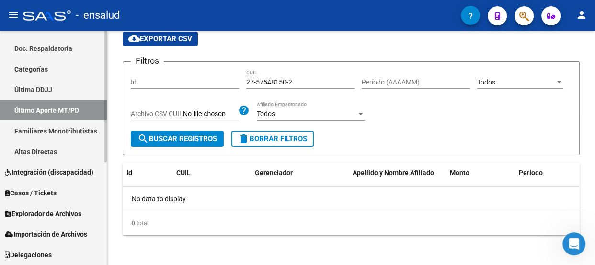
click at [72, 172] on span "Integración (discapacidad)" at bounding box center [49, 172] width 89 height 11
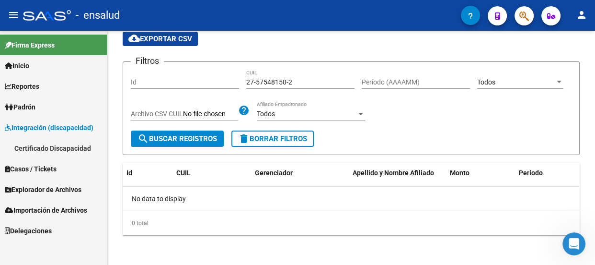
scroll to position [0, 0]
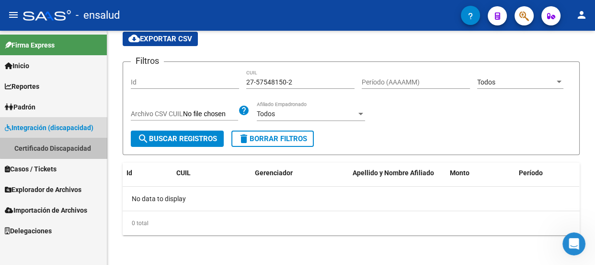
click at [77, 146] on link "Certificado Discapacidad" at bounding box center [53, 148] width 107 height 21
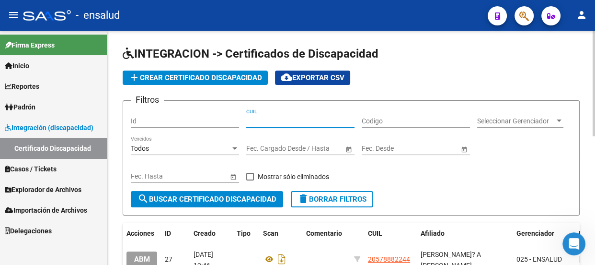
click at [291, 117] on input "CUIL" at bounding box center [300, 121] width 108 height 8
paste input "27-57548150-2"
type input "27-57548150-2"
click at [231, 196] on span "search Buscar Certificado Discapacidad" at bounding box center [207, 199] width 139 height 9
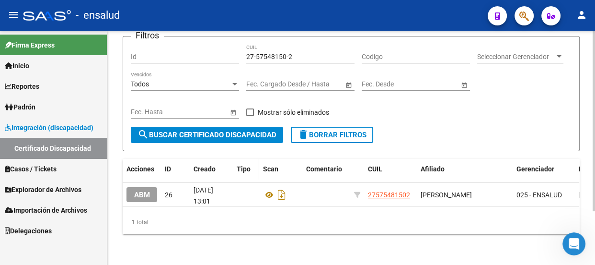
scroll to position [70, 0]
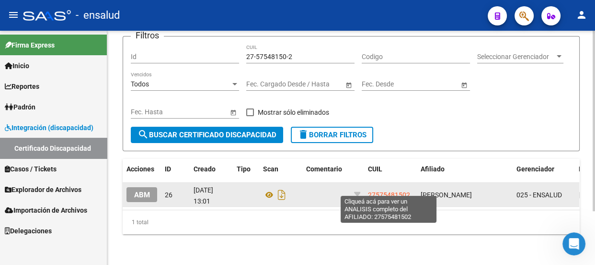
click at [393, 191] on span "27575481502" at bounding box center [389, 195] width 42 height 8
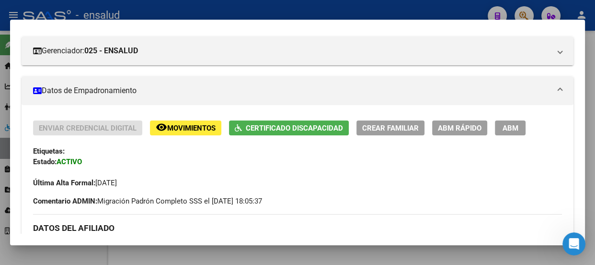
scroll to position [130, 0]
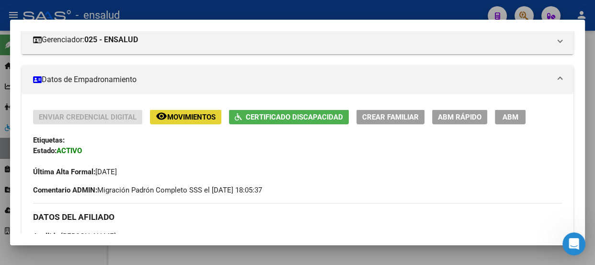
click at [190, 121] on span "Movimientos" at bounding box center [191, 117] width 48 height 9
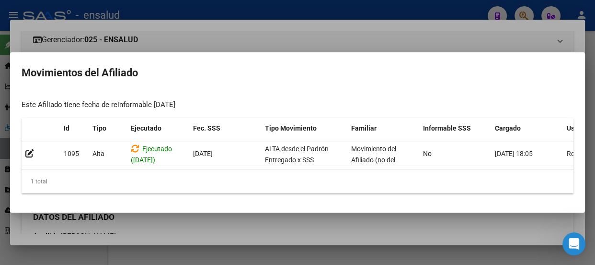
click at [472, 34] on div at bounding box center [297, 132] width 595 height 265
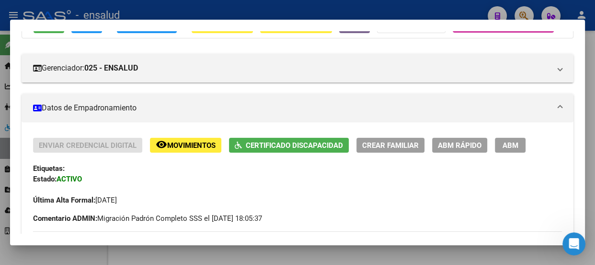
scroll to position [101, 0]
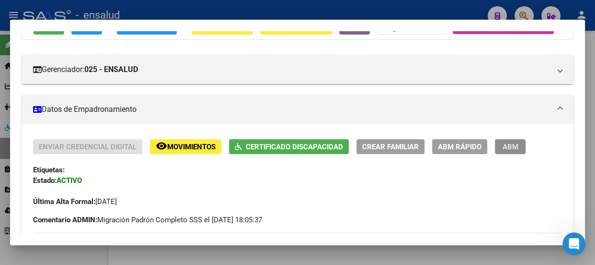
click at [510, 151] on span "ABM" at bounding box center [511, 146] width 16 height 9
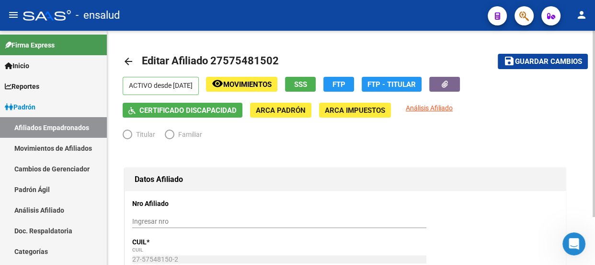
radio input "true"
type input "30-71720552-5"
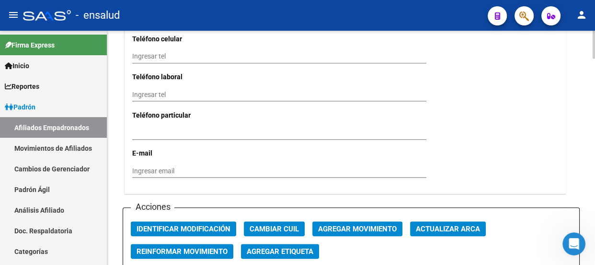
scroll to position [1002, 0]
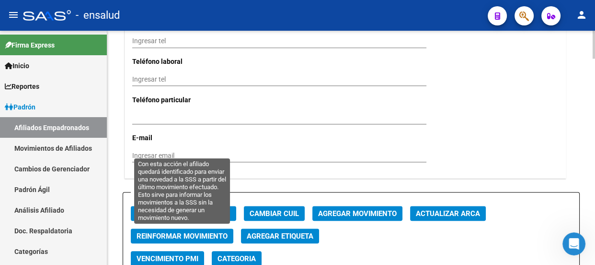
click at [189, 235] on span "Reinformar Movimiento" at bounding box center [182, 235] width 91 height 9
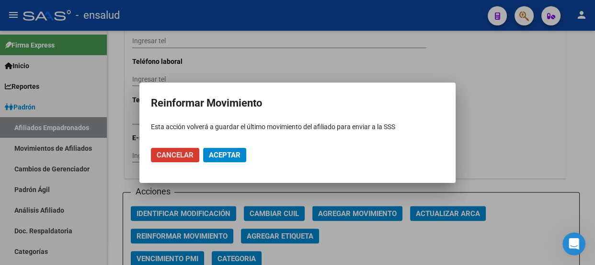
click at [224, 151] on span "Aceptar" at bounding box center [225, 154] width 32 height 9
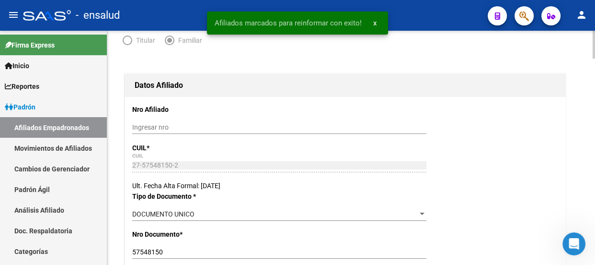
scroll to position [0, 0]
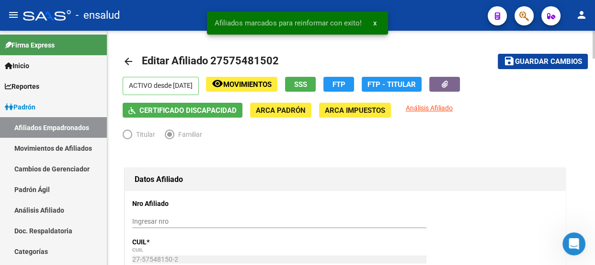
click at [127, 58] on mat-icon "arrow_back" at bounding box center [129, 62] width 12 height 12
